Goal: Navigation & Orientation: Go to known website

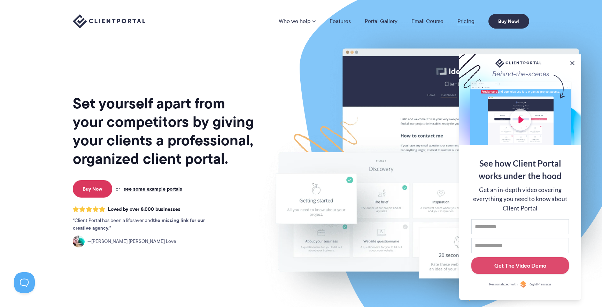
click at [466, 18] on link "Pricing" at bounding box center [465, 21] width 17 height 6
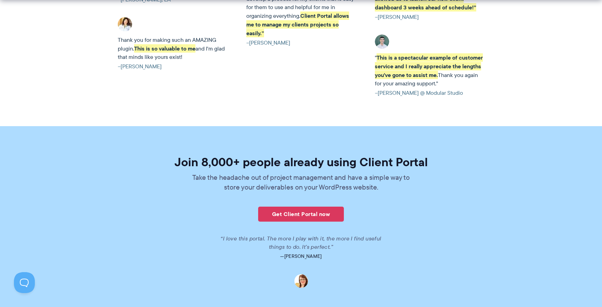
scroll to position [1712, 0]
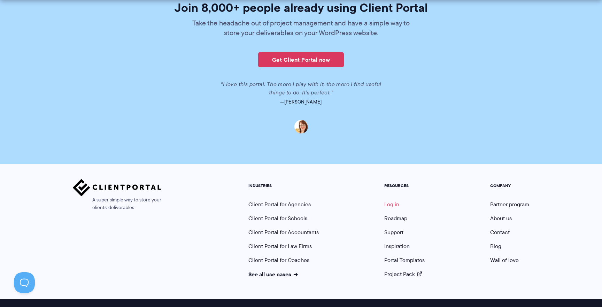
click at [394, 200] on link "Log in" at bounding box center [391, 204] width 15 height 8
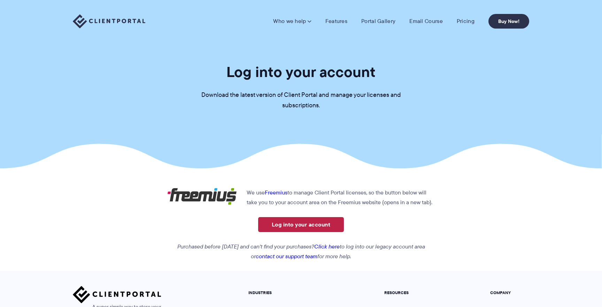
click at [306, 222] on link "Log into your account" at bounding box center [301, 224] width 86 height 15
click at [339, 246] on link "Click here" at bounding box center [326, 246] width 25 height 8
